Goal: Task Accomplishment & Management: Manage account settings

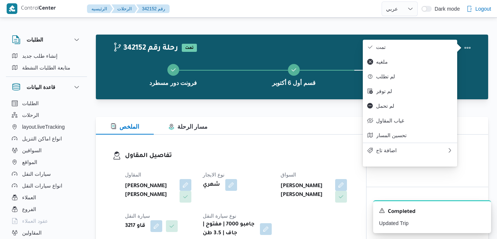
select select "ar"
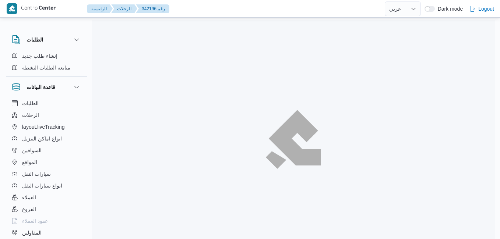
select select "ar"
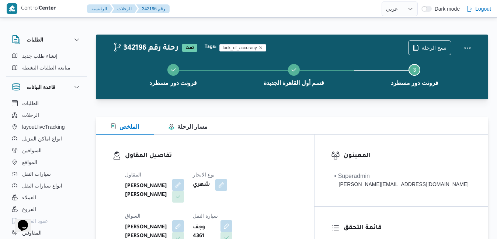
click at [298, 121] on div "الملخص مسار الرحلة" at bounding box center [292, 126] width 392 height 18
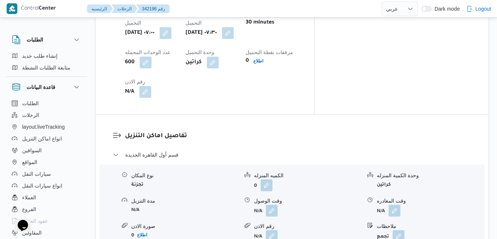
scroll to position [634, 0]
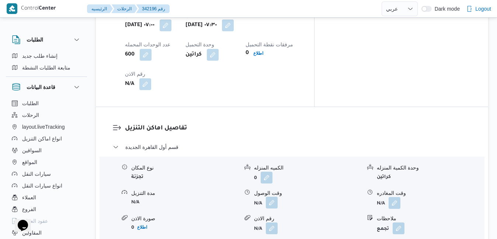
click at [269, 197] on button "button" at bounding box center [272, 203] width 12 height 12
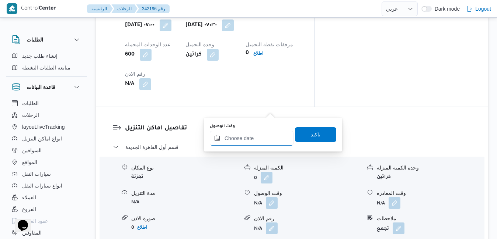
click at [244, 146] on input "وقت الوصول" at bounding box center [252, 138] width 84 height 15
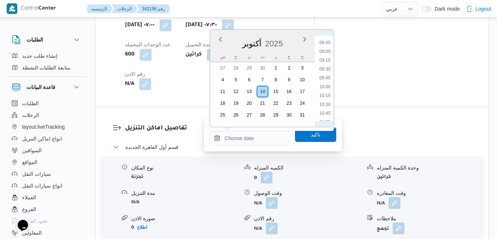
scroll to position [231, 0]
click at [323, 102] on li "08:15" at bounding box center [324, 99] width 17 height 7
type input "[DATE] ٠٨:١٥"
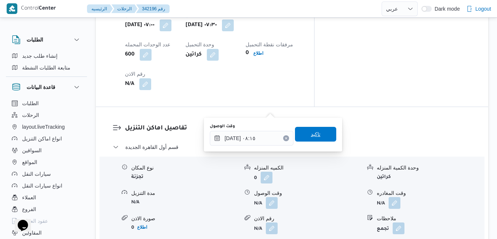
click at [311, 136] on span "تاكيد" at bounding box center [316, 134] width 10 height 9
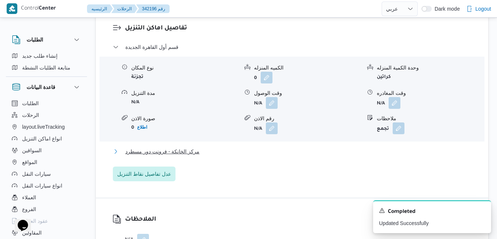
click at [252, 155] on button "مركز الخانكة - فرونت دور مسطرد" at bounding box center [292, 151] width 358 height 9
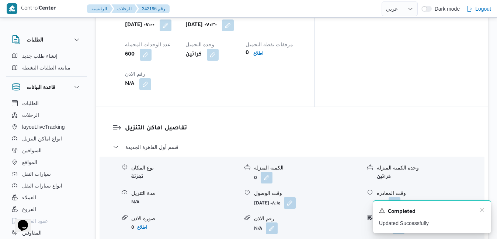
click at [481, 214] on div "Completed" at bounding box center [432, 212] width 106 height 10
click at [480, 211] on icon "Dismiss toast" at bounding box center [482, 210] width 6 height 6
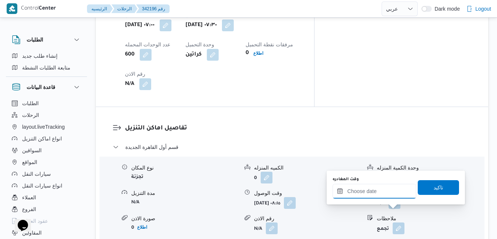
click at [389, 192] on input "وقت المغادره" at bounding box center [374, 191] width 84 height 15
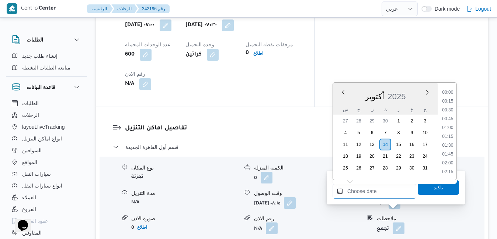
scroll to position [680, 0]
click at [342, 103] on div "أكتوبر 2025" at bounding box center [385, 95] width 105 height 19
click at [448, 143] on li "18:30" at bounding box center [447, 141] width 17 height 7
type input "[DATE] ١٨:٣٠"
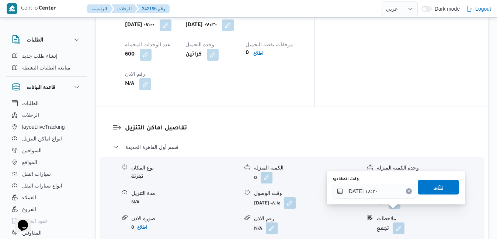
click at [433, 188] on span "تاكيد" at bounding box center [438, 187] width 10 height 9
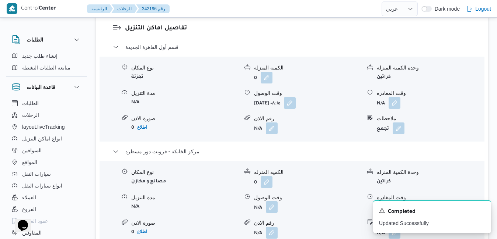
click at [272, 213] on button "button" at bounding box center [272, 208] width 12 height 12
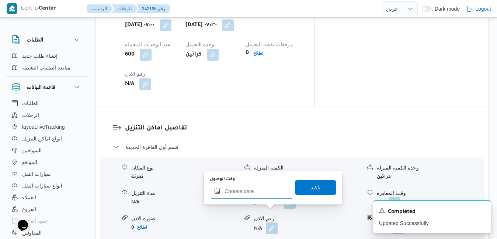
click at [263, 193] on input "وقت الوصول" at bounding box center [252, 191] width 84 height 15
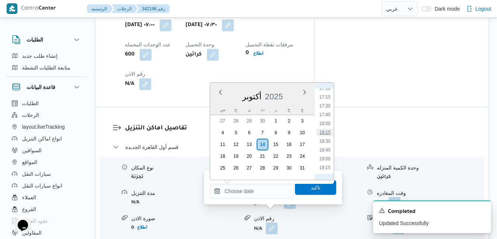
click at [328, 132] on li "18:15" at bounding box center [324, 132] width 17 height 7
type input "[DATE] ١٨:١٥"
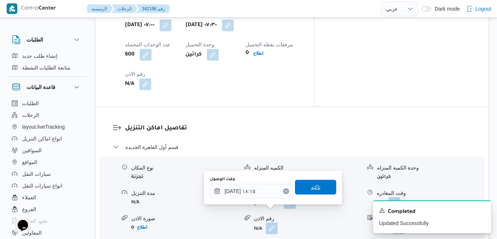
click at [311, 190] on span "تاكيد" at bounding box center [316, 187] width 10 height 9
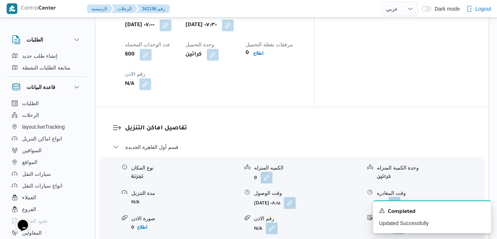
click at [393, 197] on button "button" at bounding box center [394, 203] width 12 height 12
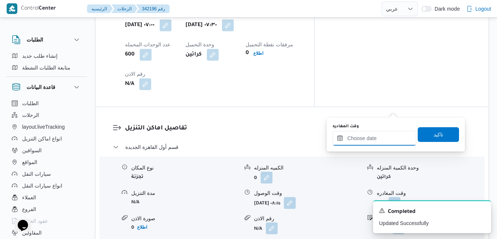
click at [358, 140] on input "وقت المغادره" at bounding box center [374, 138] width 84 height 15
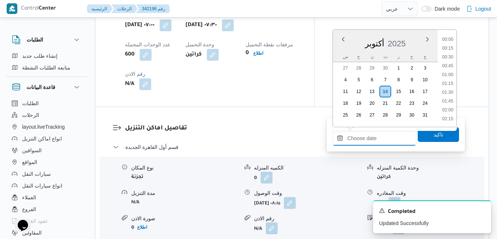
scroll to position [680, 0]
click at [340, 50] on div "أكتوبر 2025" at bounding box center [385, 42] width 105 height 19
click at [450, 53] on li "17:30" at bounding box center [447, 52] width 17 height 7
type input "[DATE] ١٧:٣٠"
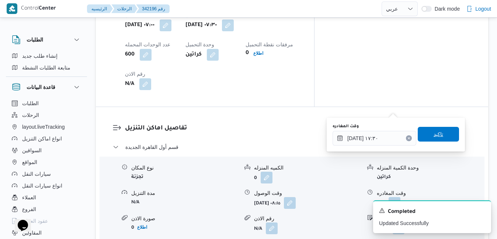
click at [433, 136] on span "تاكيد" at bounding box center [438, 134] width 10 height 9
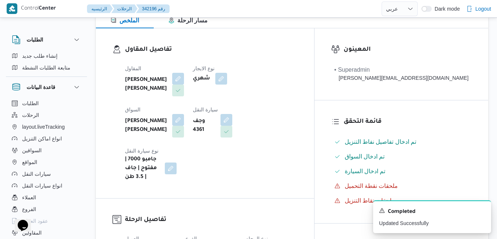
scroll to position [0, 0]
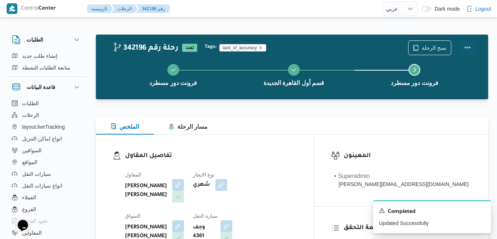
click at [468, 48] on button "Actions" at bounding box center [467, 47] width 15 height 15
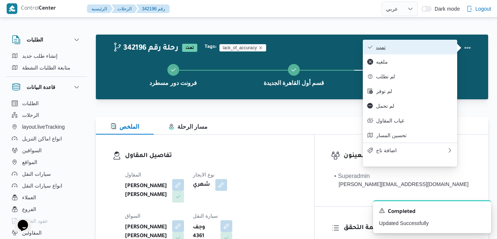
click at [432, 52] on button "تمت" at bounding box center [410, 47] width 94 height 15
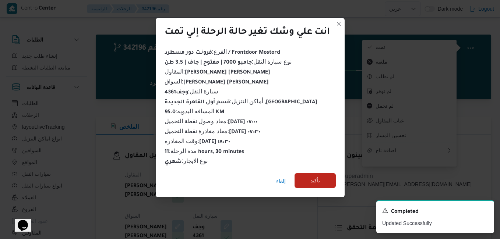
click at [320, 179] on span "تأكيد" at bounding box center [316, 180] width 10 height 9
